Goal: Information Seeking & Learning: Learn about a topic

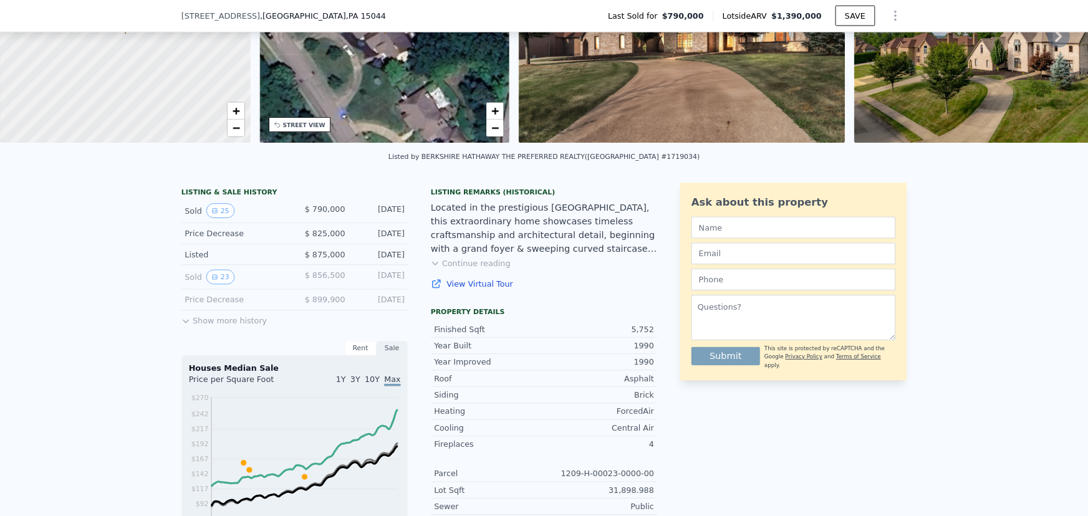
scroll to position [4, 0]
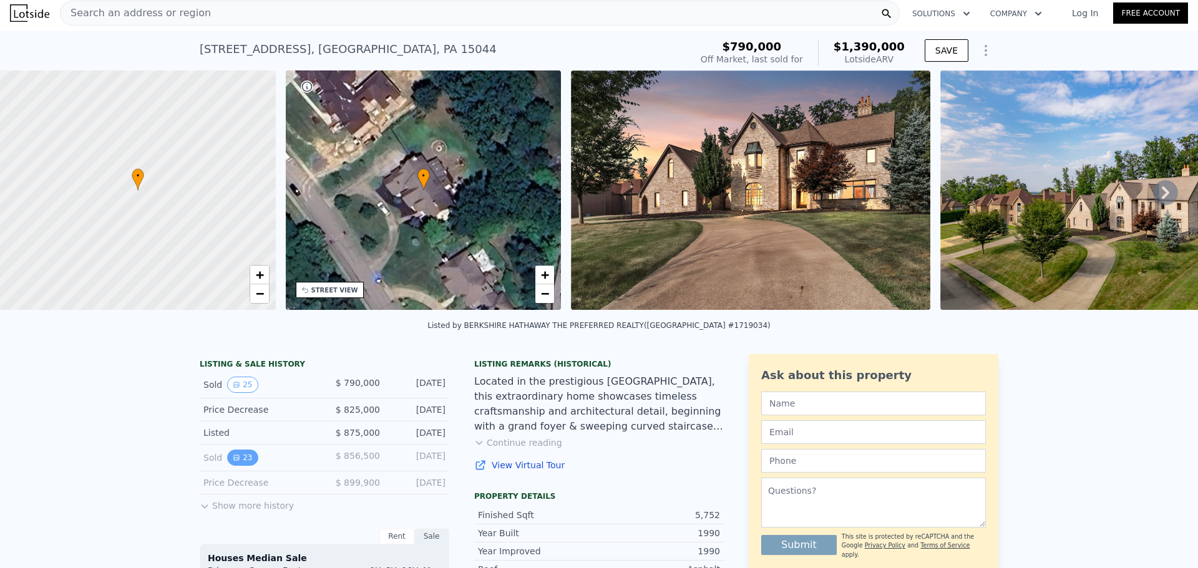
click at [239, 458] on button "23" at bounding box center [242, 458] width 31 height 16
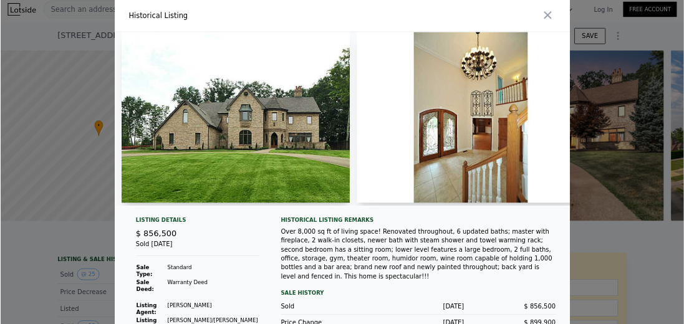
scroll to position [529, 0]
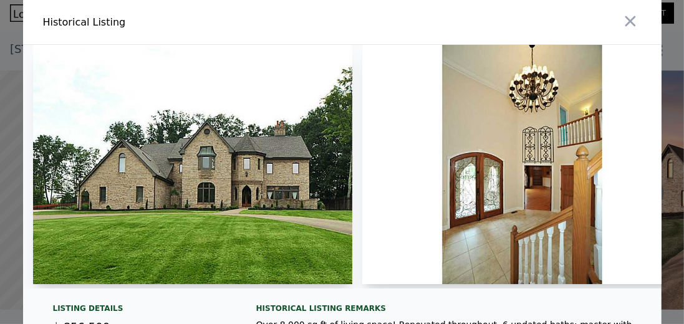
click at [208, 240] on img at bounding box center [193, 165] width 320 height 240
click at [526, 228] on img at bounding box center [521, 165] width 319 height 240
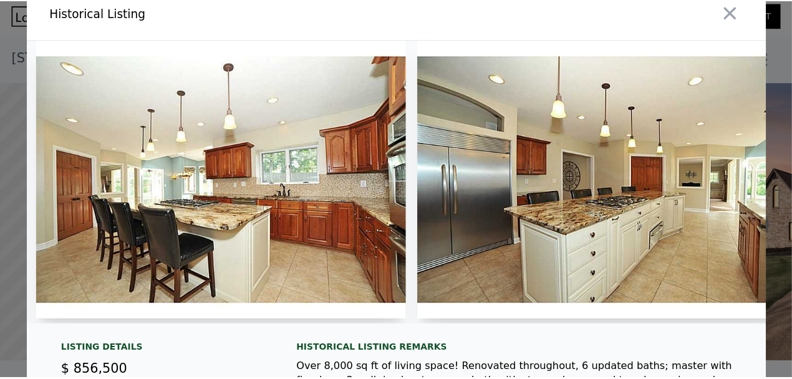
scroll to position [0, 0]
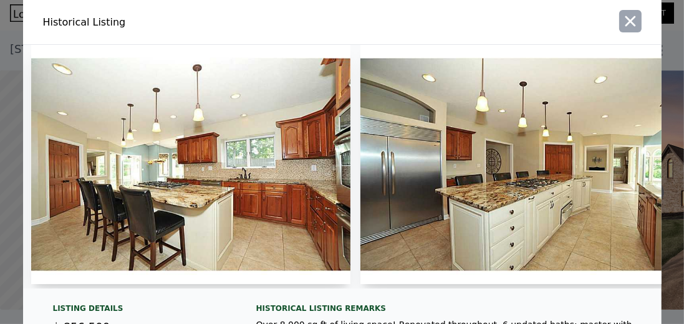
click at [627, 21] on icon "button" at bounding box center [630, 21] width 11 height 11
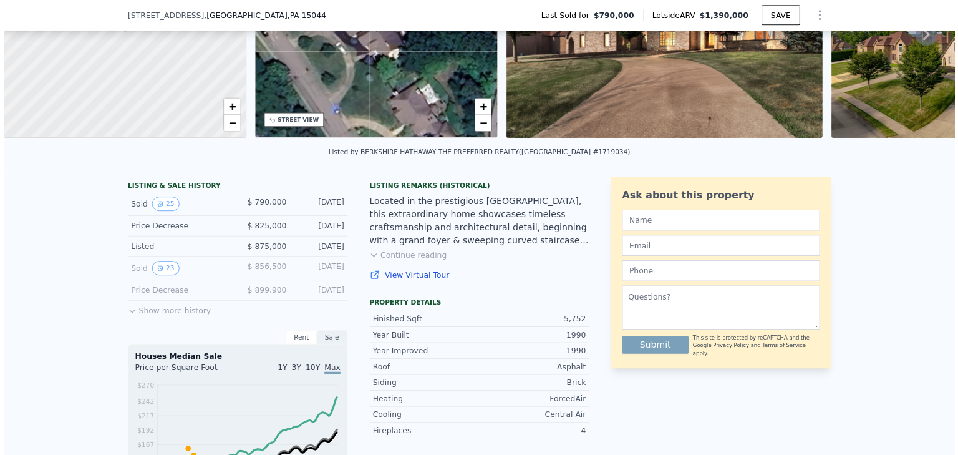
scroll to position [170, 0]
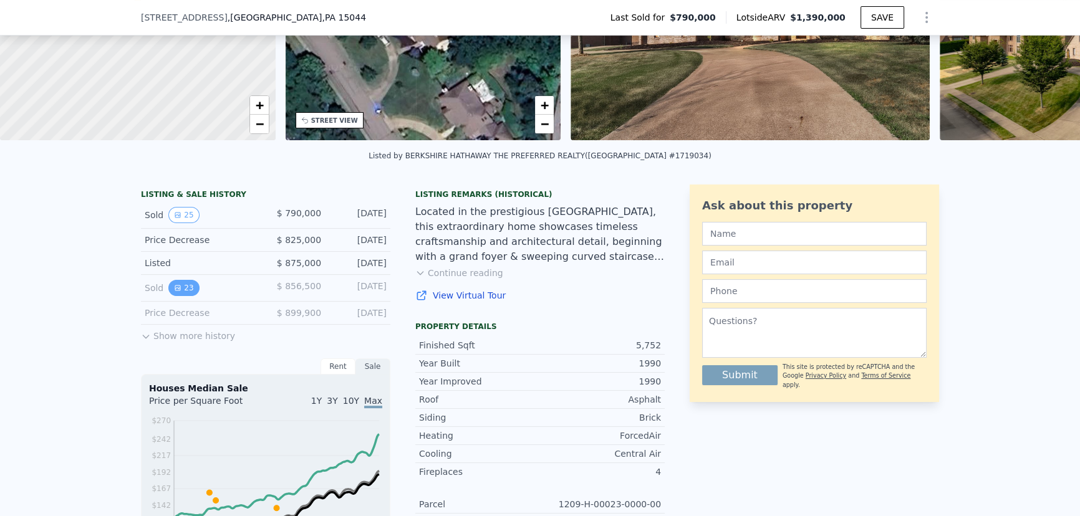
click at [175, 291] on icon "View historical data" at bounding box center [177, 288] width 5 height 5
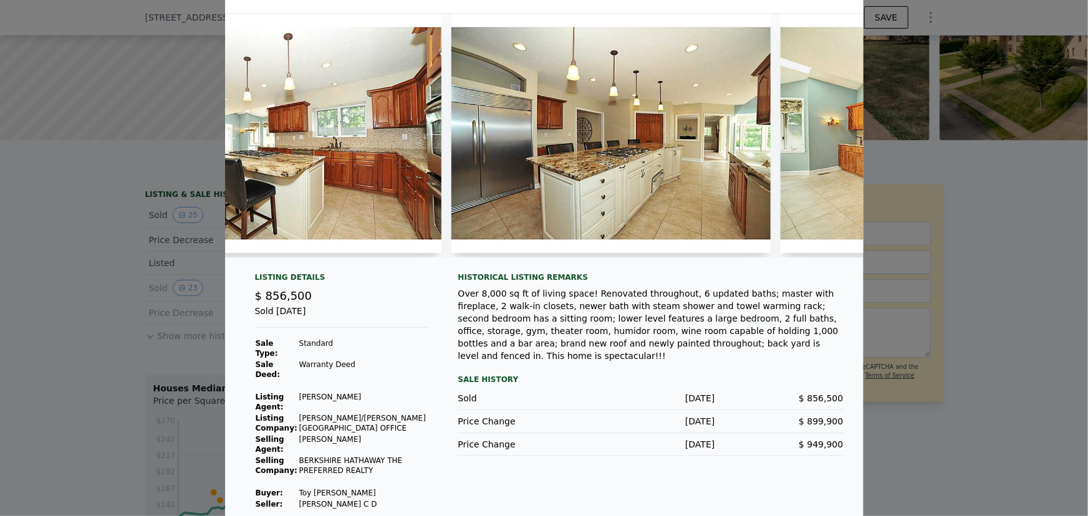
scroll to position [530, 0]
click at [792, 362] on div "Historical Listing remarks Over 8,000 sq ft of living space! Renovated througho…" at bounding box center [650, 392] width 385 height 238
click at [981, 243] on div at bounding box center [544, 258] width 1088 height 516
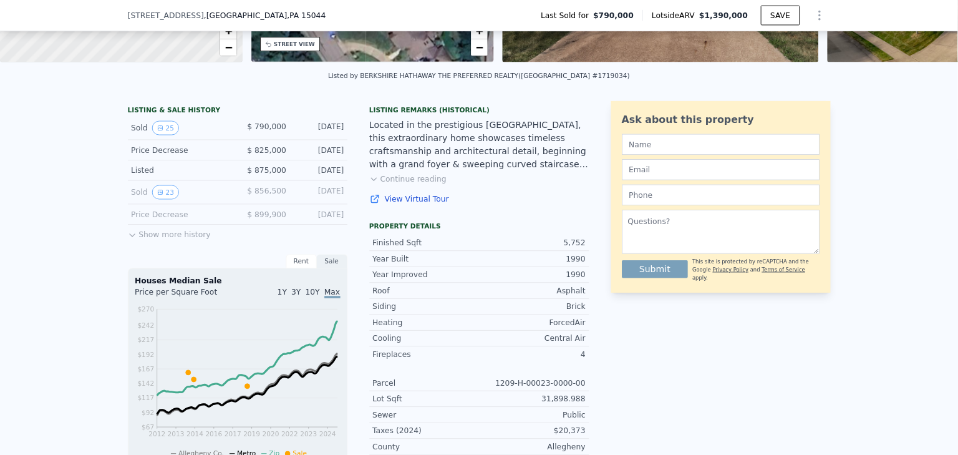
scroll to position [226, 0]
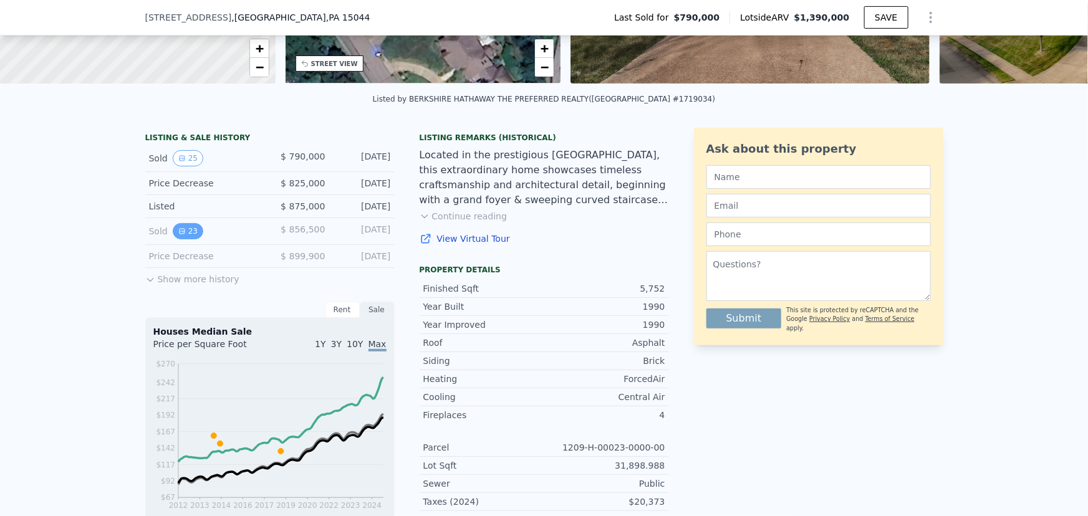
click at [173, 234] on button "23" at bounding box center [188, 231] width 31 height 16
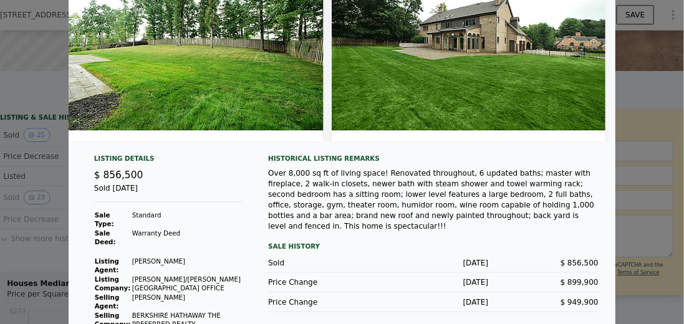
scroll to position [0, 0]
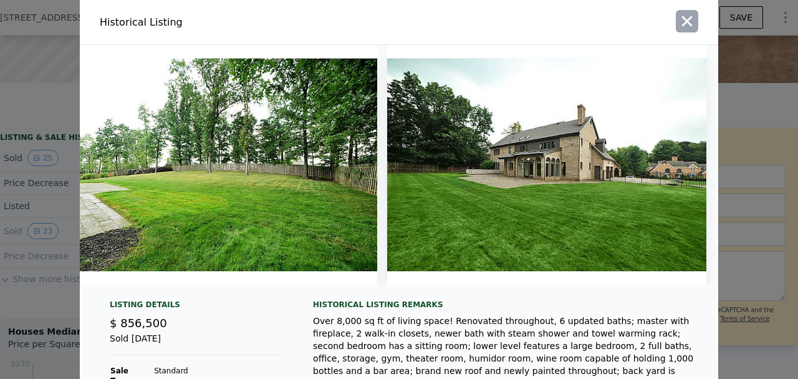
click at [679, 15] on icon "button" at bounding box center [687, 20] width 17 height 17
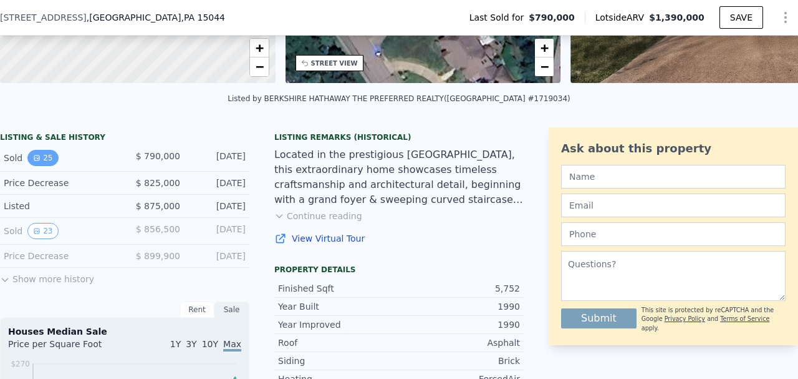
click at [42, 163] on button "25" at bounding box center [42, 158] width 31 height 16
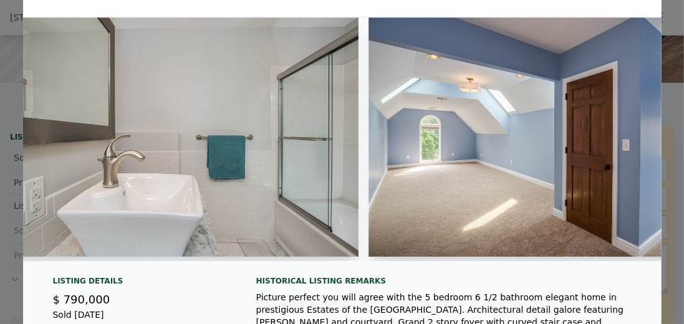
scroll to position [0, 6135]
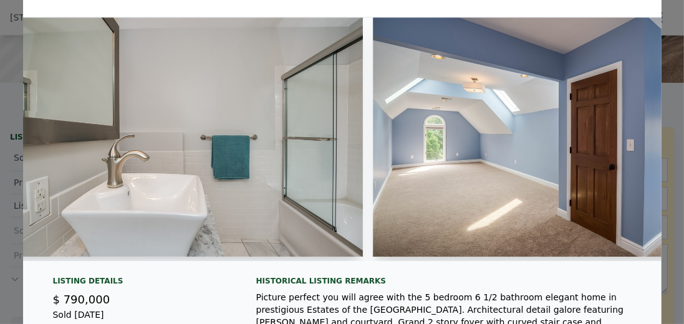
drag, startPoint x: 528, startPoint y: 264, endPoint x: 535, endPoint y: 264, distance: 7.5
click at [539, 264] on div at bounding box center [342, 144] width 639 height 254
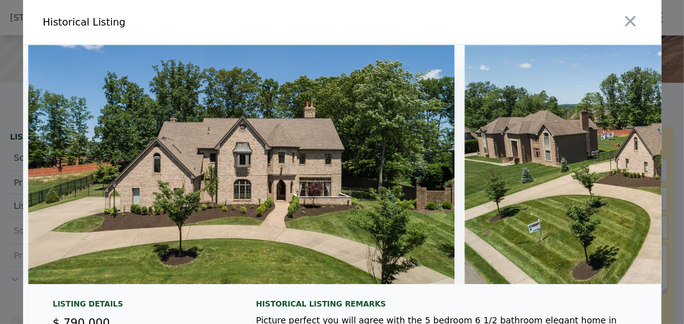
scroll to position [0, 336]
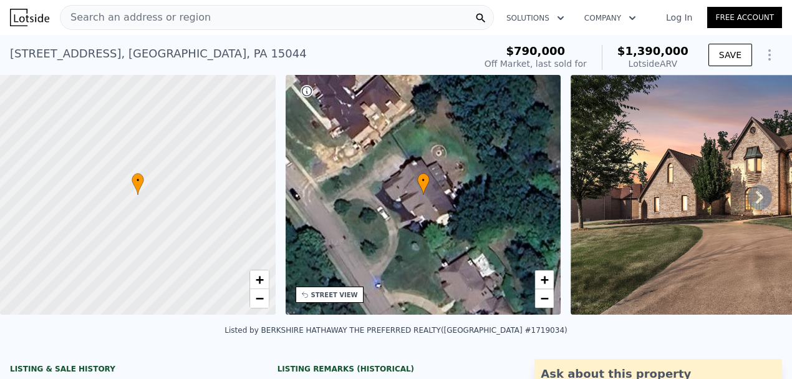
click at [598, 244] on img at bounding box center [750, 195] width 359 height 240
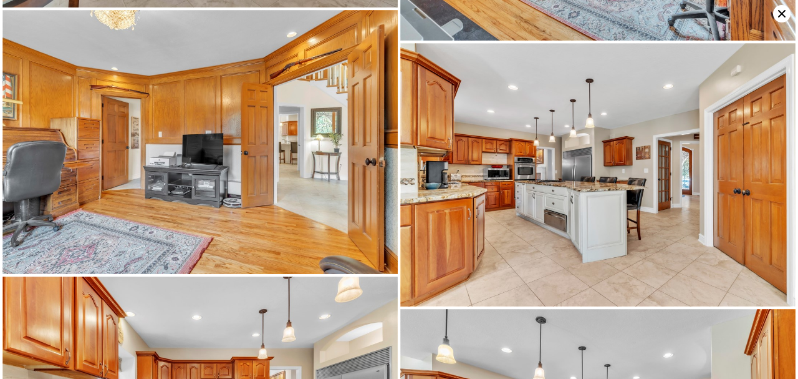
scroll to position [792, 0]
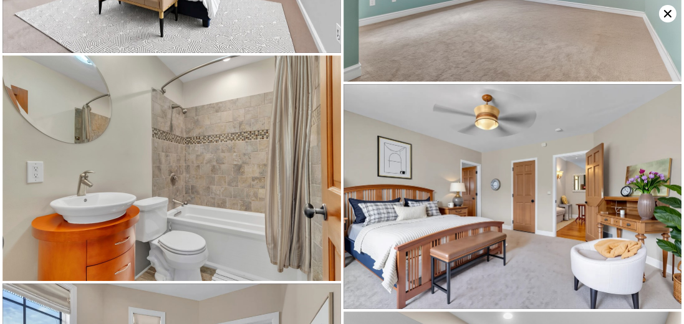
scroll to position [3621, 0]
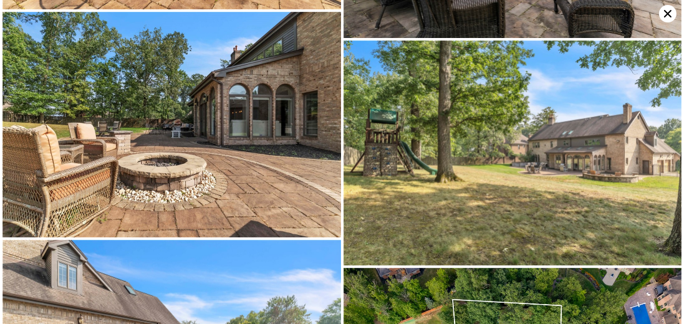
scroll to position [5233, 0]
click at [267, 172] on img at bounding box center [171, 125] width 339 height 226
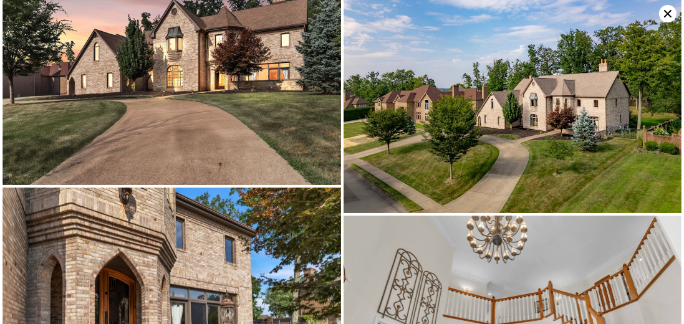
scroll to position [0, 0]
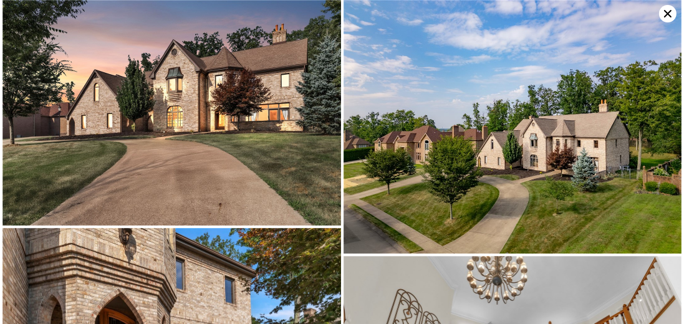
click at [598, 159] on img at bounding box center [513, 127] width 339 height 254
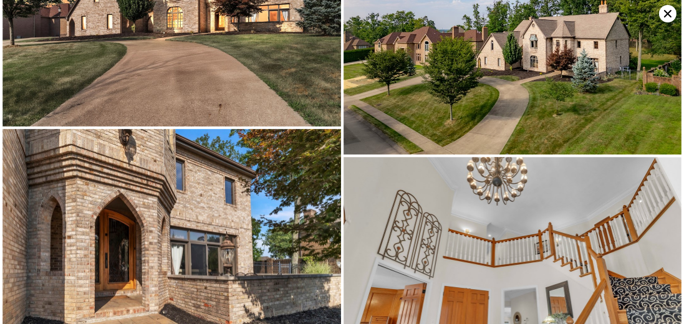
scroll to position [226, 0]
